Goal: Task Accomplishment & Management: Use online tool/utility

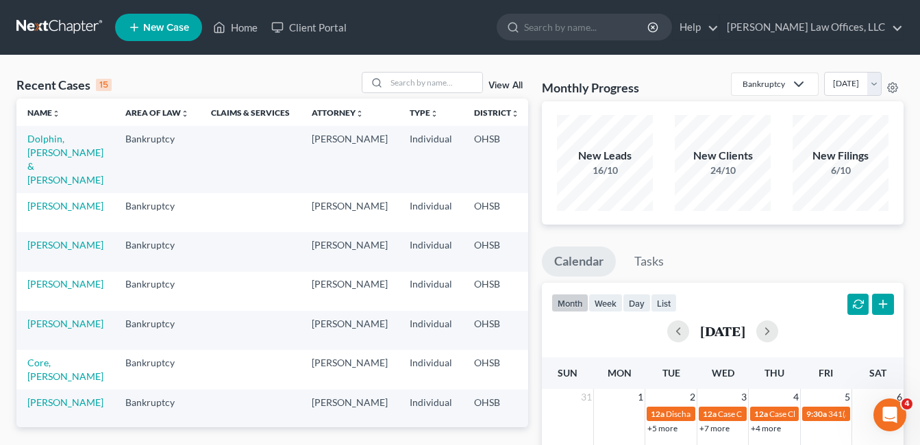
scroll to position [411, 0]
click at [433, 83] on input "search" at bounding box center [434, 83] width 96 height 20
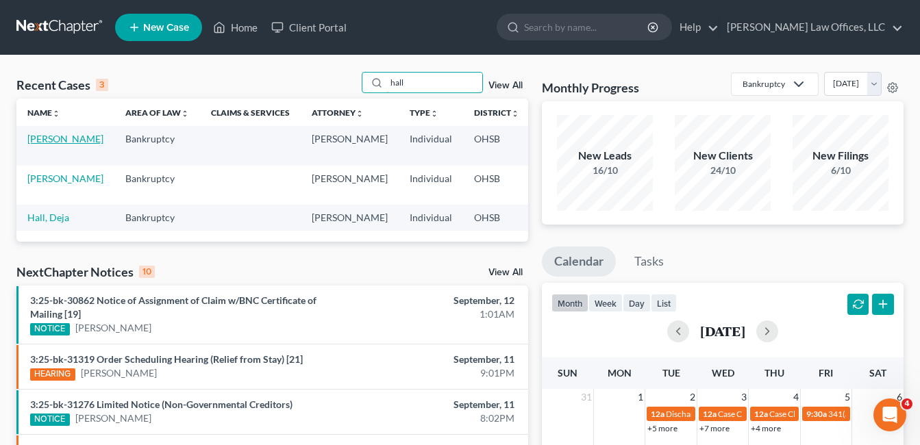
type input "hall"
click at [67, 141] on link "[PERSON_NAME]" at bounding box center [65, 139] width 76 height 12
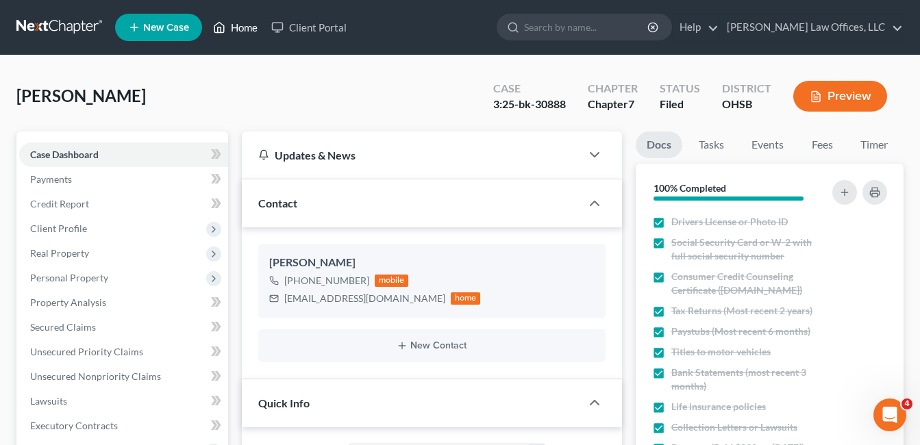
click at [241, 19] on link "Home" at bounding box center [235, 27] width 58 height 25
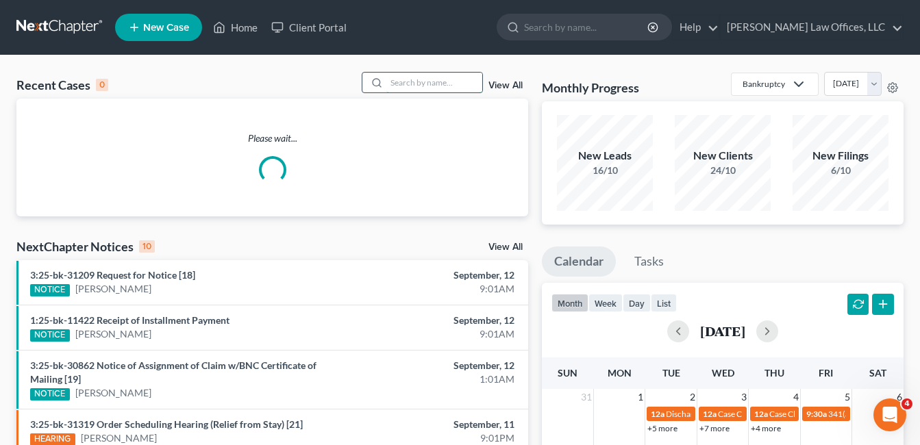
click at [415, 88] on input "search" at bounding box center [434, 83] width 96 height 20
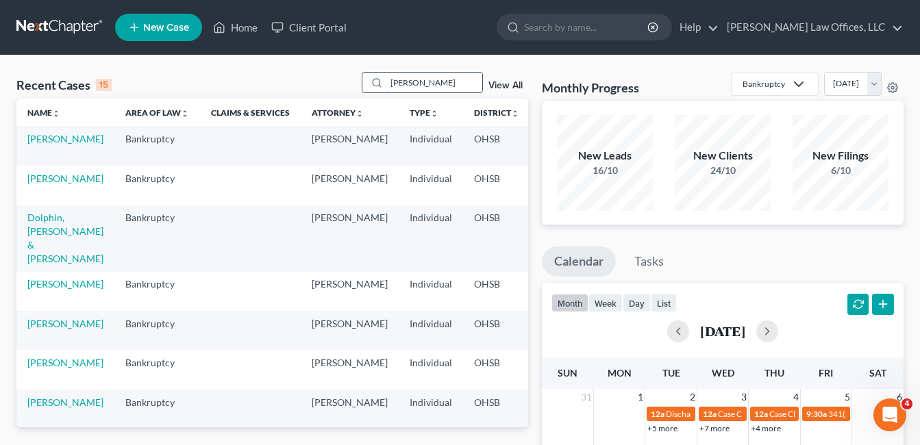
type input "[PERSON_NAME]"
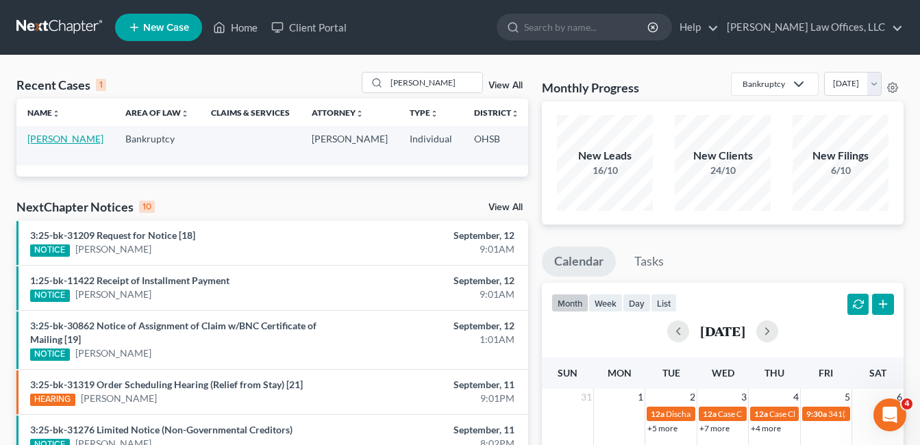
click at [34, 145] on link "[PERSON_NAME]" at bounding box center [65, 139] width 76 height 12
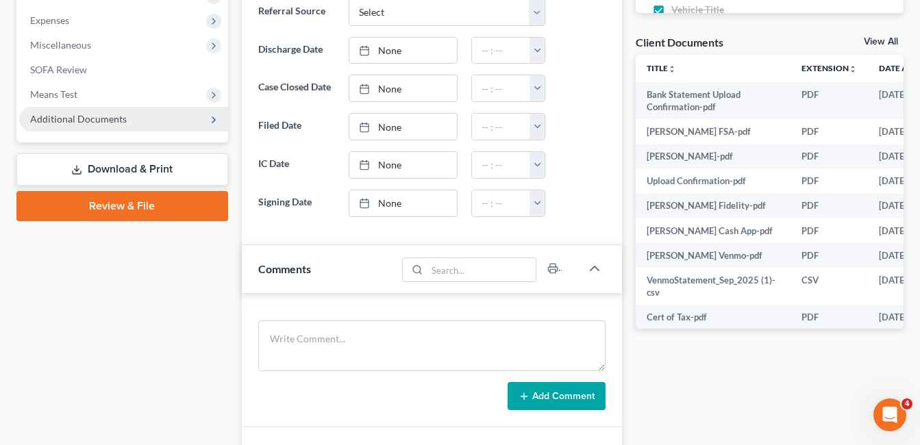
click at [141, 118] on span "Additional Documents" at bounding box center [123, 119] width 209 height 25
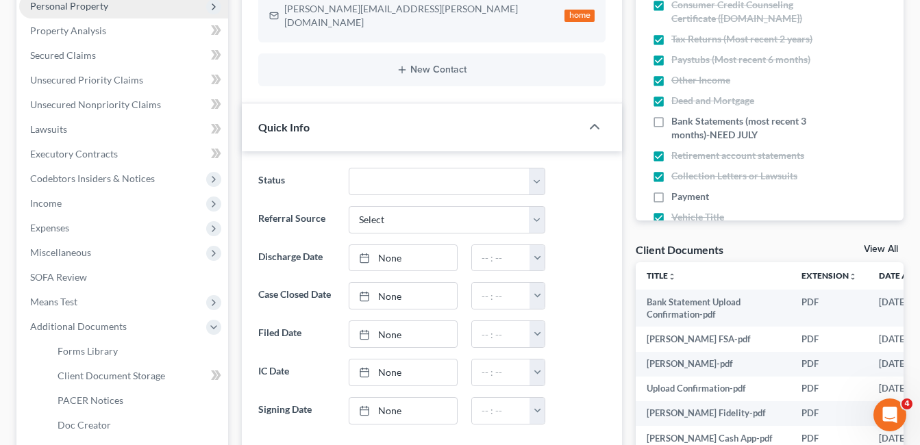
scroll to position [411, 0]
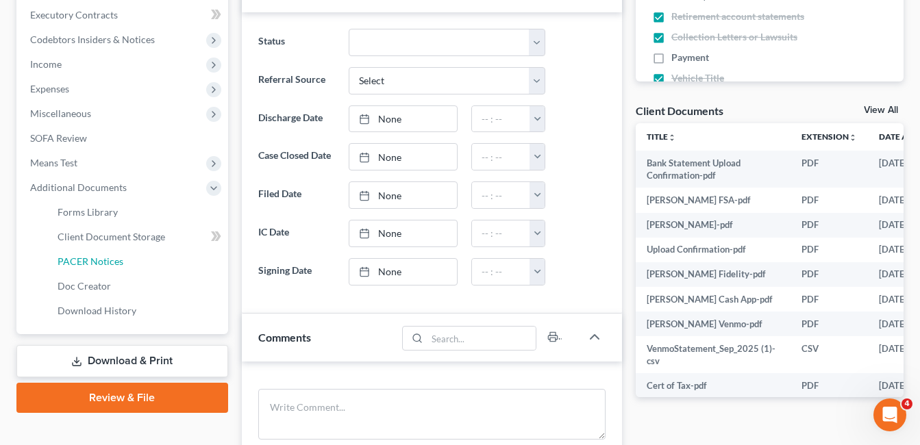
click at [110, 262] on span "PACER Notices" at bounding box center [91, 262] width 66 height 12
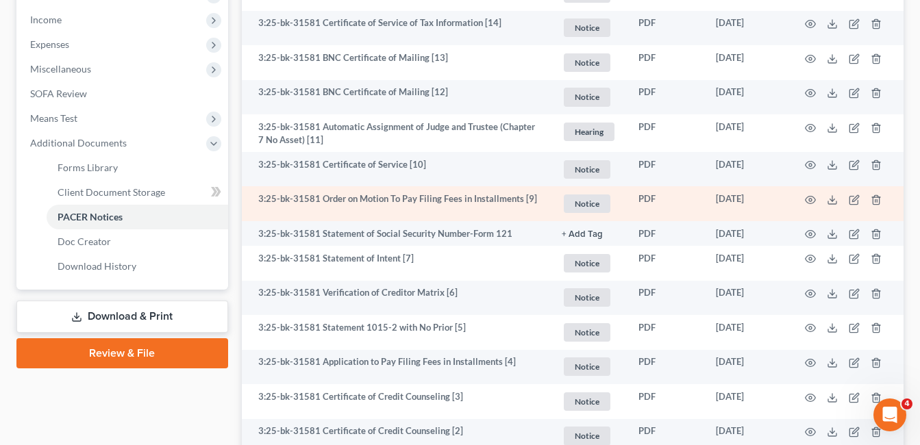
scroll to position [480, 0]
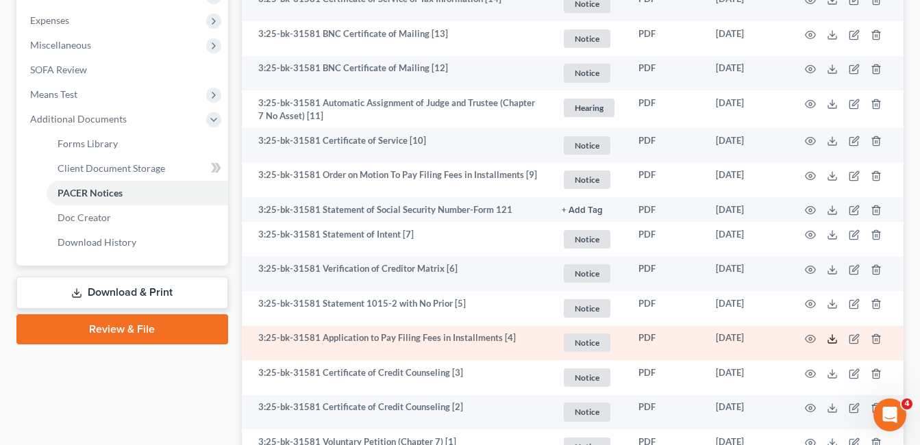
click at [830, 340] on icon at bounding box center [832, 339] width 11 height 11
